Goal: Transaction & Acquisition: Book appointment/travel/reservation

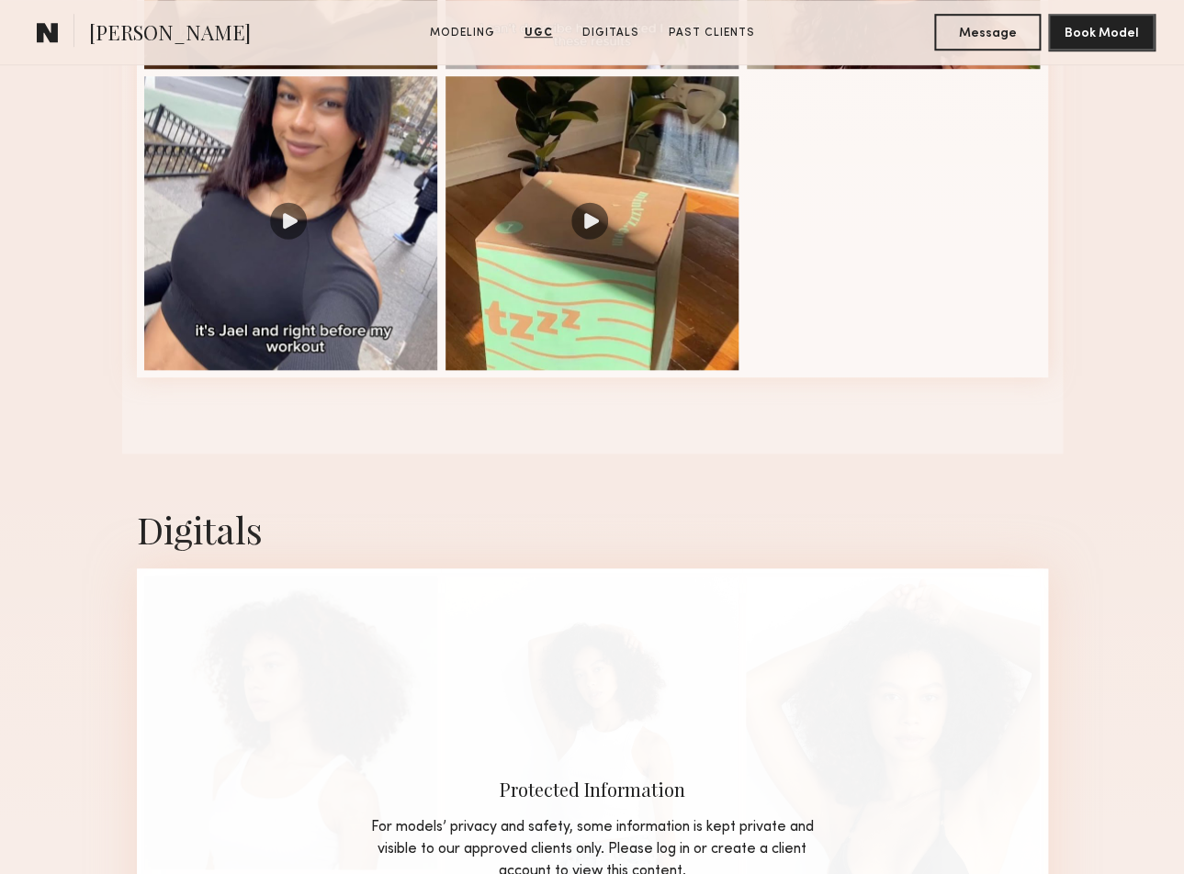
scroll to position [2814, 0]
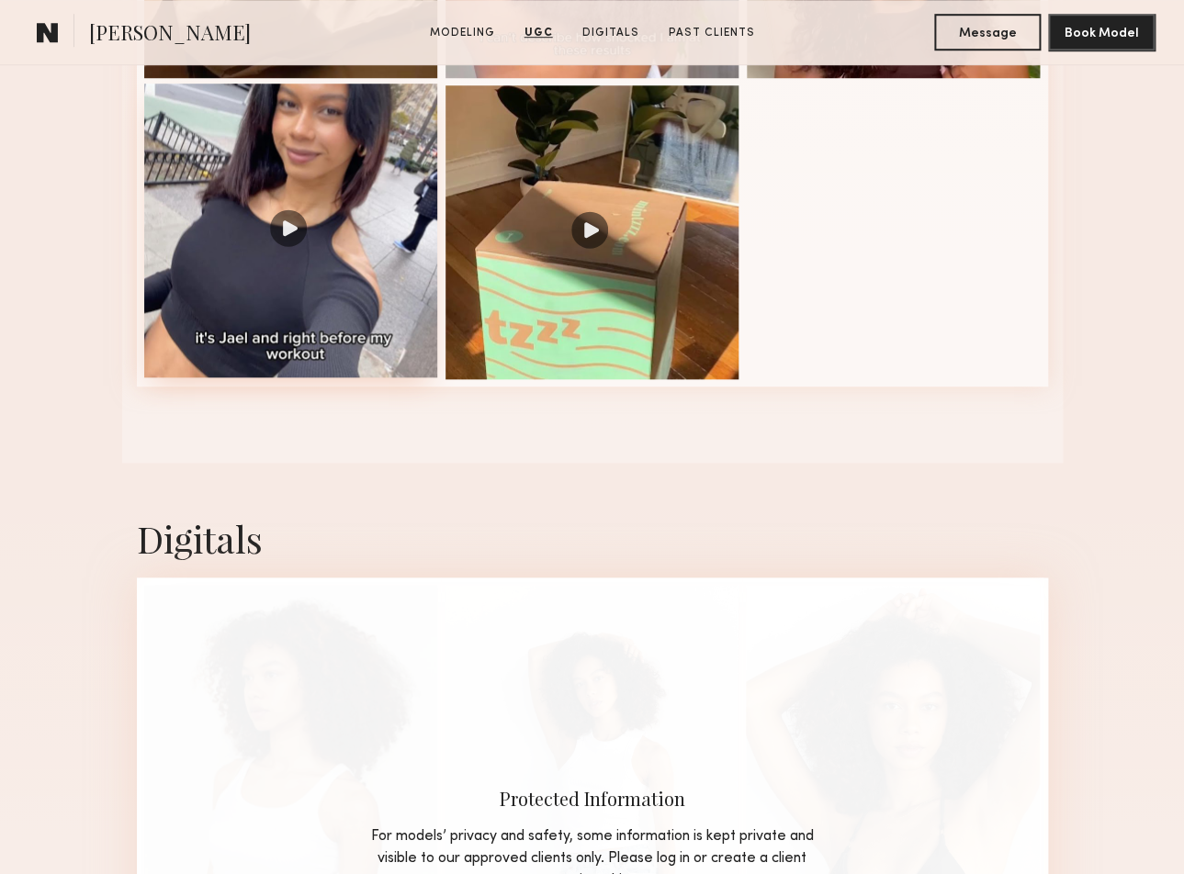
click at [261, 225] on div at bounding box center [291, 231] width 294 height 294
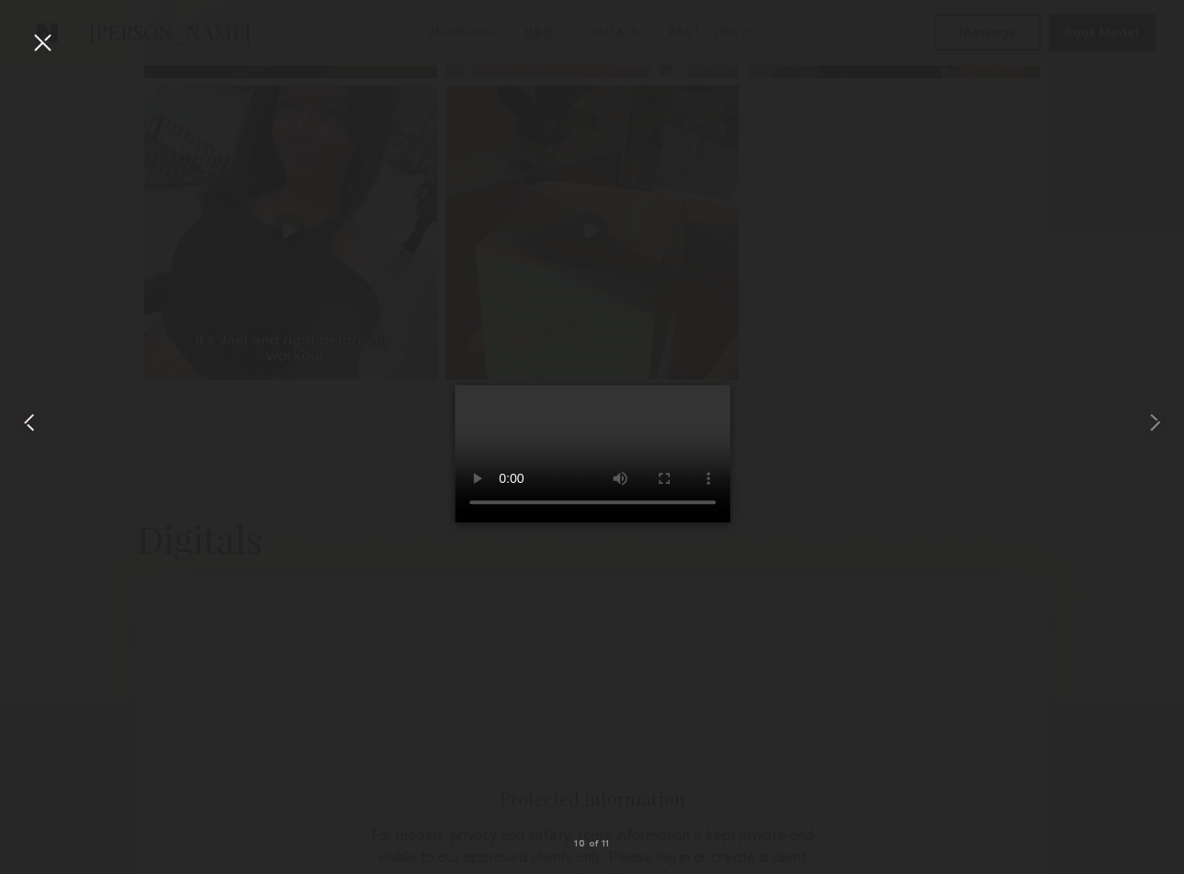
click at [27, 594] on div at bounding box center [24, 422] width 48 height 786
